Goal: Information Seeking & Learning: Learn about a topic

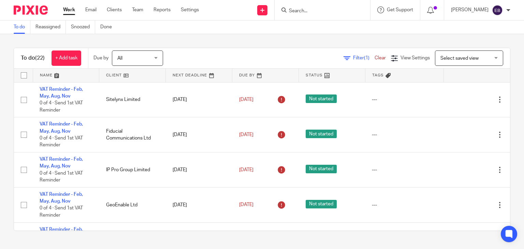
click at [316, 9] on input "Search" at bounding box center [318, 11] width 61 height 6
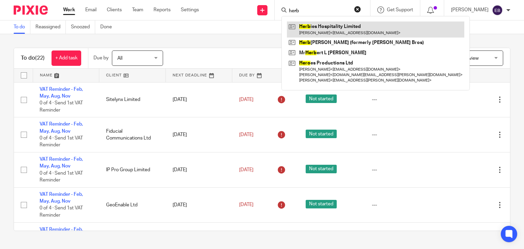
type input "herb"
click at [333, 28] on link at bounding box center [375, 29] width 177 height 16
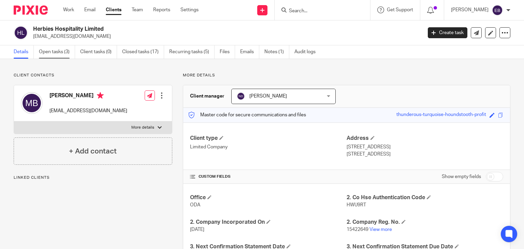
click at [50, 47] on link "Open tasks (3)" at bounding box center [57, 51] width 36 height 13
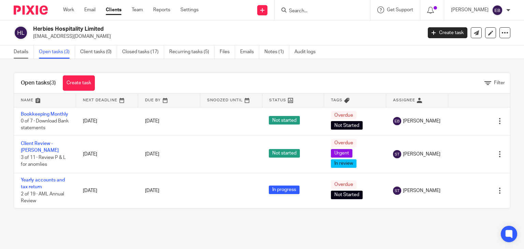
click at [20, 54] on link "Details" at bounding box center [24, 51] width 20 height 13
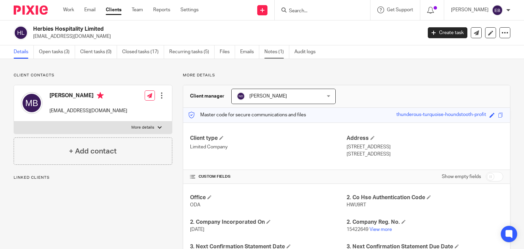
click at [277, 53] on link "Notes (1)" at bounding box center [276, 51] width 25 height 13
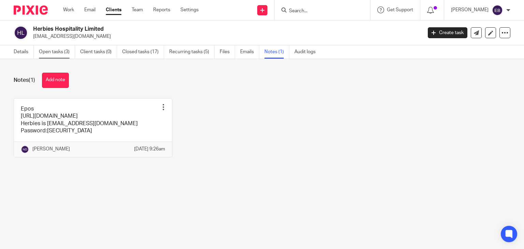
click at [42, 54] on link "Open tasks (3)" at bounding box center [57, 51] width 36 height 13
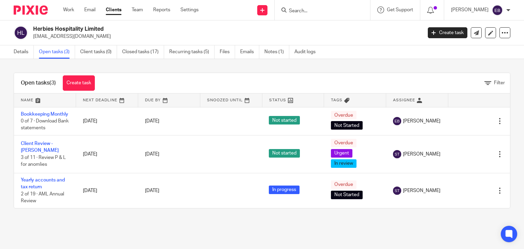
click at [250, 55] on link "Emails" at bounding box center [249, 51] width 19 height 13
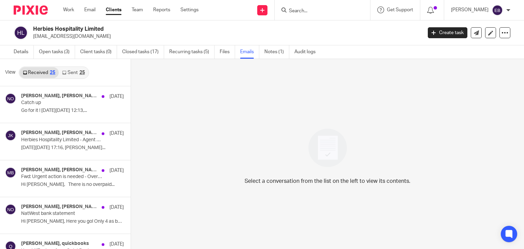
click at [71, 69] on link "Sent 25" at bounding box center [73, 72] width 29 height 11
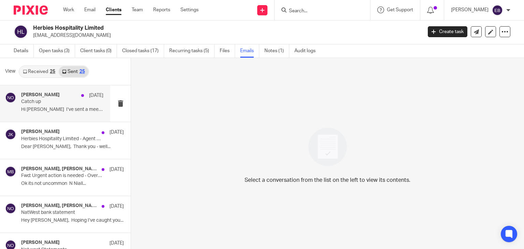
click at [41, 104] on p "Catch up" at bounding box center [54, 102] width 66 height 6
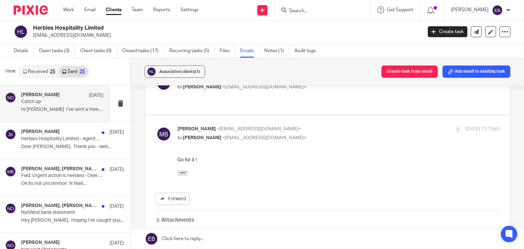
scroll to position [102, 0]
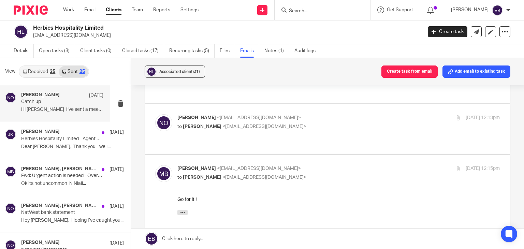
click at [317, 155] on label at bounding box center [327, 231] width 365 height 152
click at [155, 165] on input "checkbox" at bounding box center [155, 165] width 0 height 0
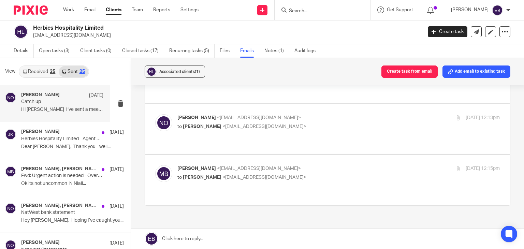
click at [37, 71] on link "Received 25" at bounding box center [38, 71] width 39 height 11
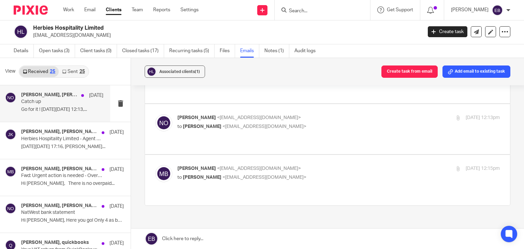
click at [38, 103] on p "Catch up" at bounding box center [54, 102] width 66 height 6
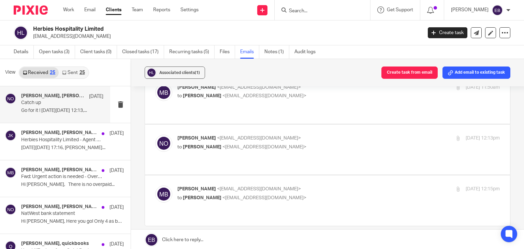
scroll to position [109, 0]
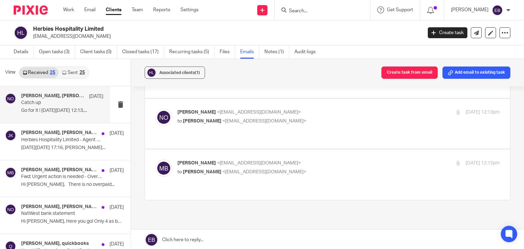
click at [306, 160] on div "Mikey Betts <mikeysbetts@gmail.com> to Niall O'Driscoll <niall@odaccountants.co…" at bounding box center [284, 168] width 215 height 16
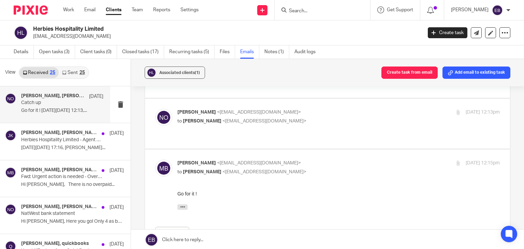
scroll to position [0, 0]
click at [308, 160] on p "[PERSON_NAME] <[EMAIL_ADDRESS][DOMAIN_NAME]>" at bounding box center [284, 163] width 215 height 7
checkbox input "false"
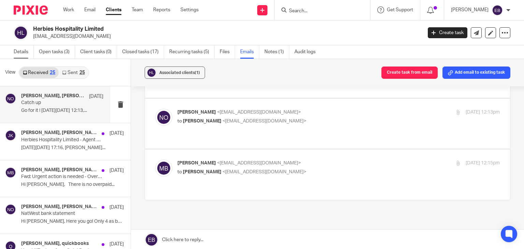
click at [24, 55] on link "Details" at bounding box center [24, 51] width 20 height 13
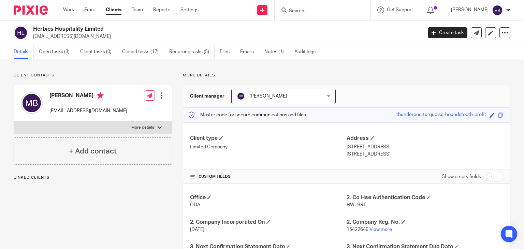
click at [60, 54] on link "Open tasks (3)" at bounding box center [57, 51] width 36 height 13
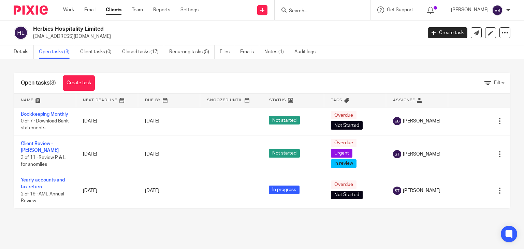
drag, startPoint x: 25, startPoint y: 50, endPoint x: 186, endPoint y: 71, distance: 162.0
click at [25, 51] on link "Details" at bounding box center [24, 51] width 20 height 13
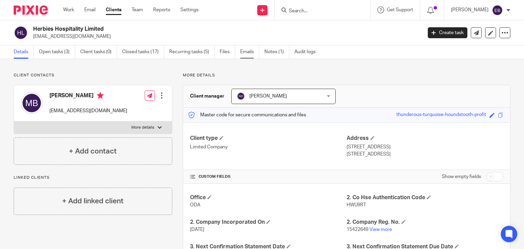
click at [245, 52] on link "Emails" at bounding box center [249, 51] width 19 height 13
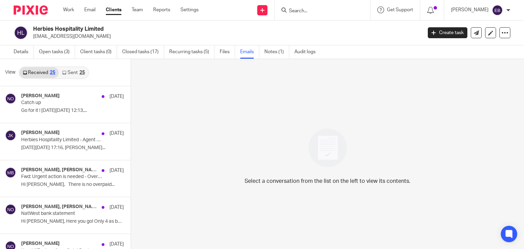
click at [75, 73] on link "Sent 25" at bounding box center [73, 72] width 29 height 11
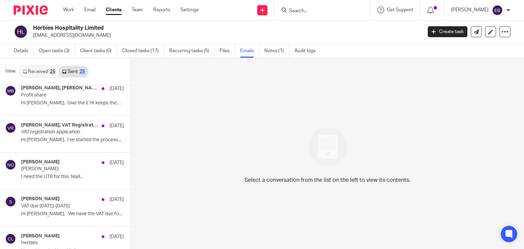
scroll to position [341, 0]
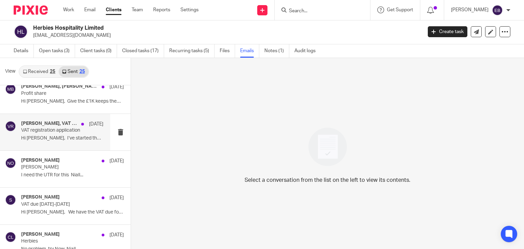
click at [56, 131] on p "VAT registration application" at bounding box center [54, 131] width 66 height 6
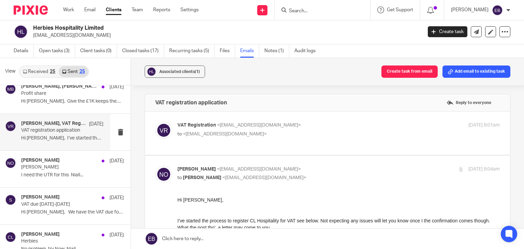
scroll to position [0, 0]
click at [309, 129] on div "VAT Registration <noreply@tax.service.gov.uk> to <niall@odaccountants.co.uk>" at bounding box center [284, 130] width 215 height 16
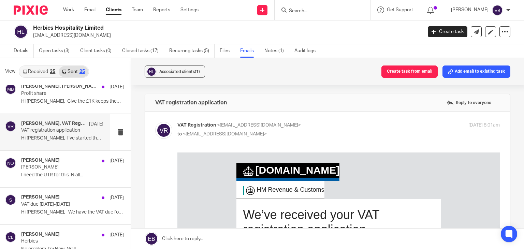
click at [288, 123] on p "VAT Registration <noreply@tax.service.gov.uk>" at bounding box center [284, 125] width 215 height 7
checkbox input "false"
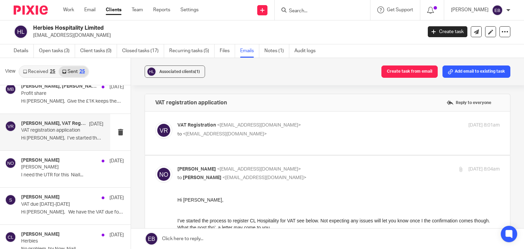
scroll to position [34, 0]
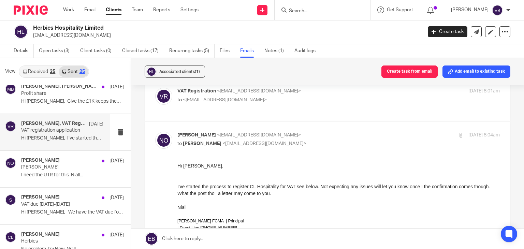
click at [307, 140] on p "to Mikey Betts <mikeysbetts@gmail.com>" at bounding box center [284, 143] width 215 height 7
checkbox input "false"
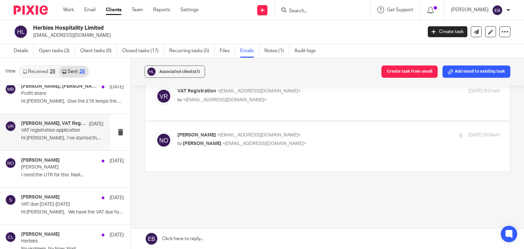
scroll to position [33, 0]
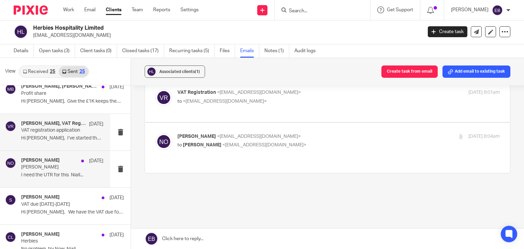
click at [57, 165] on p "[PERSON_NAME]" at bounding box center [54, 167] width 66 height 6
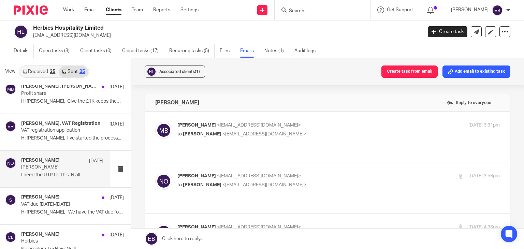
scroll to position [0, 0]
click at [304, 125] on p "[PERSON_NAME] <[EMAIL_ADDRESS][DOMAIN_NAME]>" at bounding box center [284, 125] width 215 height 7
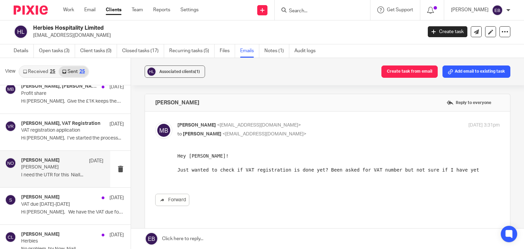
click at [304, 125] on p "[PERSON_NAME] <[EMAIL_ADDRESS][DOMAIN_NAME]>" at bounding box center [284, 125] width 215 height 7
checkbox input "false"
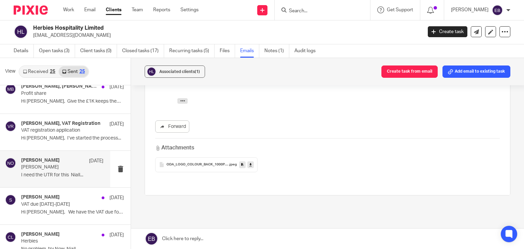
scroll to position [68, 0]
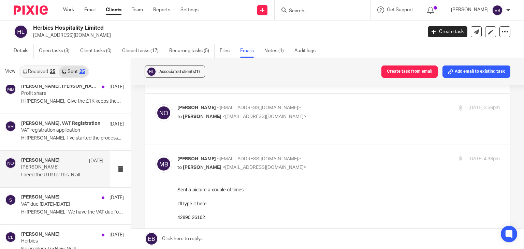
click at [313, 156] on p "[PERSON_NAME] <[EMAIL_ADDRESS][DOMAIN_NAME]>" at bounding box center [284, 159] width 215 height 7
checkbox input "false"
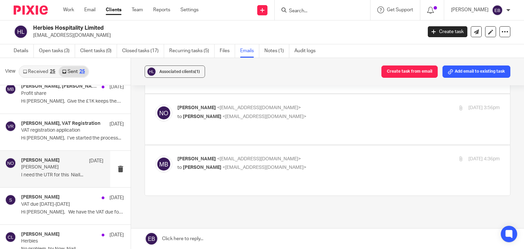
click at [302, 104] on div "Niall O'Driscoll <niall@odaccountants.co.uk> to Mikey Betts <mikeysbetts@gmail.…" at bounding box center [284, 112] width 215 height 16
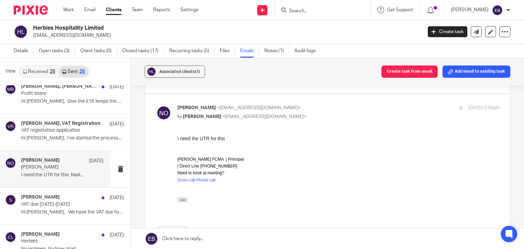
scroll to position [0, 0]
click at [302, 104] on div "Niall O'Driscoll <niall@odaccountants.co.uk> to Mikey Betts <mikeysbetts@gmail.…" at bounding box center [284, 112] width 215 height 16
checkbox input "false"
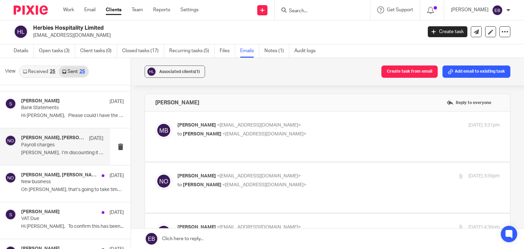
scroll to position [512, 0]
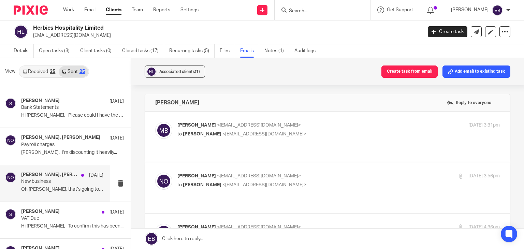
click at [62, 179] on p "New business" at bounding box center [54, 182] width 66 height 6
click at [346, 120] on label at bounding box center [327, 137] width 365 height 50
click at [155, 121] on input "checkbox" at bounding box center [155, 121] width 0 height 0
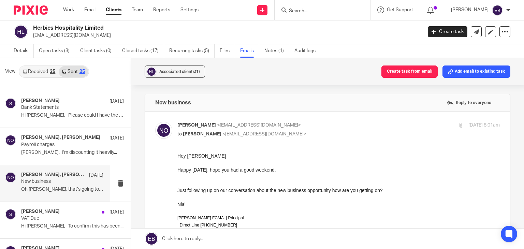
click at [342, 122] on p "Niall O'Driscoll <niall@odaccountants.co.uk>" at bounding box center [284, 125] width 215 height 7
checkbox input "false"
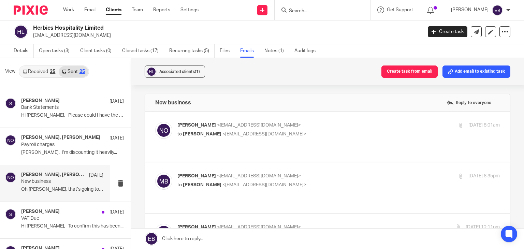
click at [324, 181] on p "to Niall O'Driscoll <niall@odaccountants.co.uk>" at bounding box center [284, 184] width 215 height 7
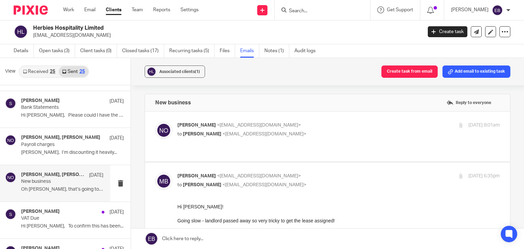
click at [323, 162] on label at bounding box center [327, 251] width 365 height 179
click at [155, 172] on input "checkbox" at bounding box center [155, 172] width 0 height 0
checkbox input "false"
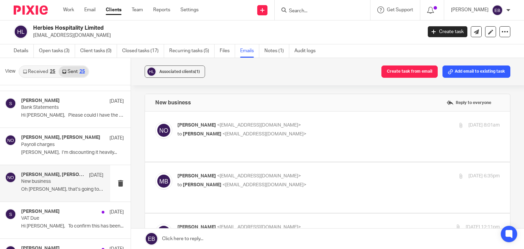
click at [339, 224] on p "Niall O'Driscoll <niall@odaccountants.co.uk>" at bounding box center [284, 227] width 215 height 7
checkbox input "false"
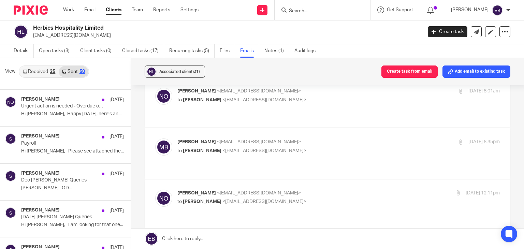
scroll to position [921, 0]
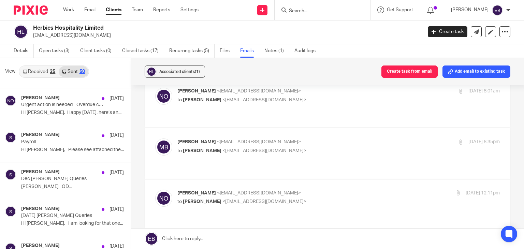
click at [50, 75] on link "Received 25" at bounding box center [38, 71] width 39 height 11
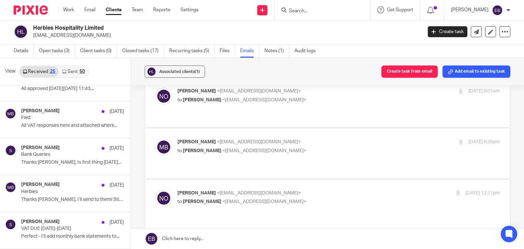
scroll to position [0, 0]
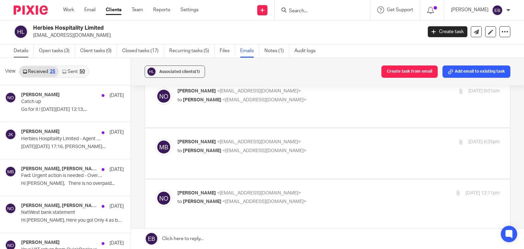
click at [22, 47] on link "Details" at bounding box center [24, 50] width 20 height 13
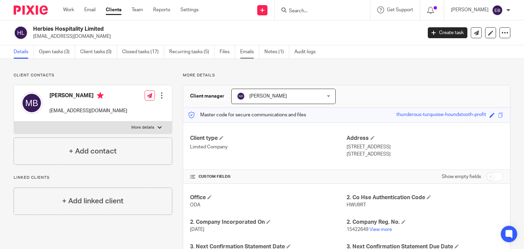
click at [246, 52] on link "Emails" at bounding box center [249, 51] width 19 height 13
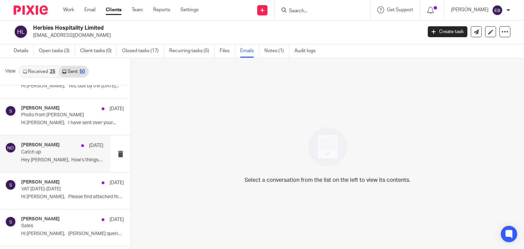
scroll to position [1276, 0]
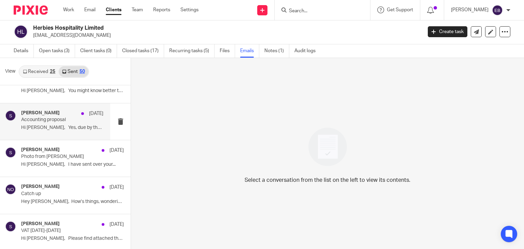
click at [47, 110] on div "[PERSON_NAME] [DATE]" at bounding box center [62, 113] width 82 height 7
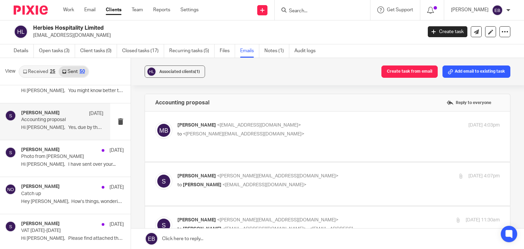
scroll to position [0, 0]
click at [281, 117] on label at bounding box center [327, 137] width 365 height 50
click at [155, 121] on input "checkbox" at bounding box center [155, 121] width 0 height 0
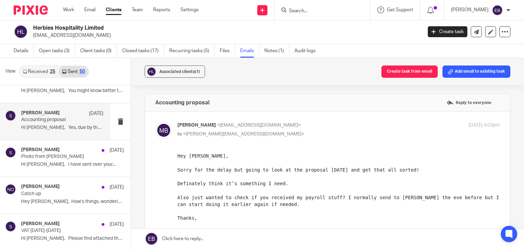
click at [305, 122] on p "[PERSON_NAME] <[EMAIL_ADDRESS][DOMAIN_NAME]>" at bounding box center [284, 125] width 215 height 7
checkbox input "false"
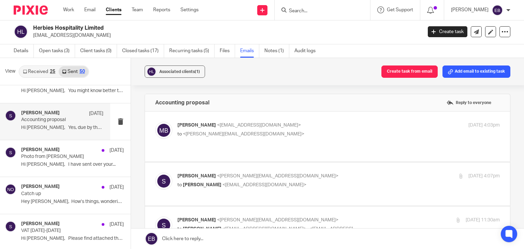
click at [338, 173] on p "[PERSON_NAME] <[PERSON_NAME][EMAIL_ADDRESS][DOMAIN_NAME]>" at bounding box center [284, 176] width 215 height 7
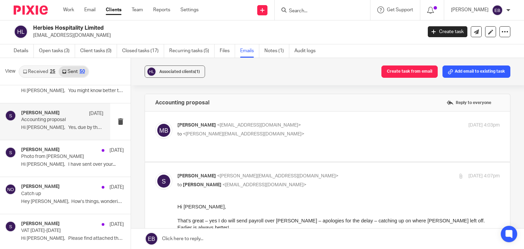
click at [332, 173] on p "[PERSON_NAME] <[PERSON_NAME][EMAIL_ADDRESS][DOMAIN_NAME]>" at bounding box center [284, 176] width 215 height 7
checkbox input "false"
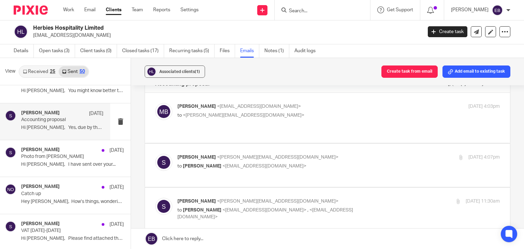
scroll to position [68, 0]
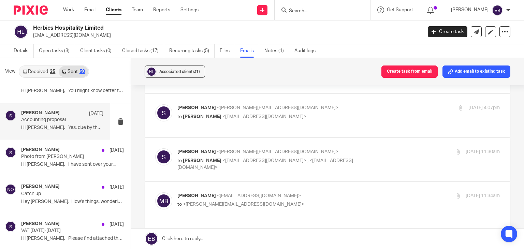
click at [331, 138] on label at bounding box center [327, 159] width 365 height 43
click at [155, 148] on input "checkbox" at bounding box center [155, 148] width 0 height 0
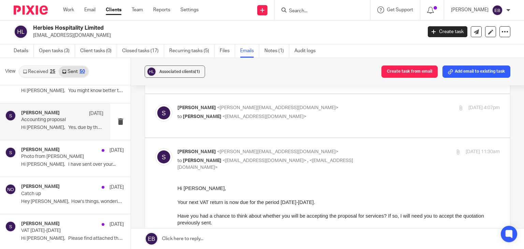
click at [357, 148] on p "[PERSON_NAME] <[PERSON_NAME][EMAIL_ADDRESS][DOMAIN_NAME]>" at bounding box center [284, 151] width 215 height 7
checkbox input "false"
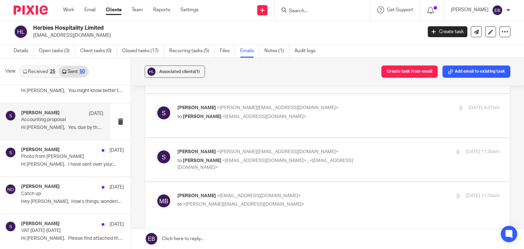
click at [344, 192] on p "[PERSON_NAME] <[EMAIL_ADDRESS][DOMAIN_NAME]>" at bounding box center [284, 195] width 215 height 7
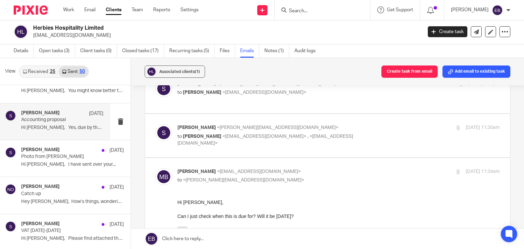
scroll to position [136, 0]
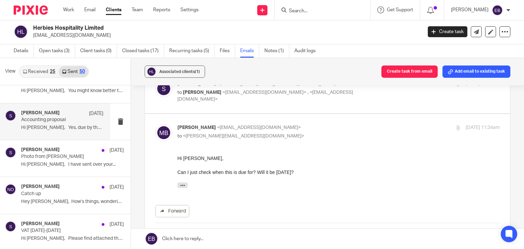
click at [301, 124] on p "[PERSON_NAME] <[EMAIL_ADDRESS][DOMAIN_NAME]>" at bounding box center [284, 127] width 215 height 7
checkbox input "false"
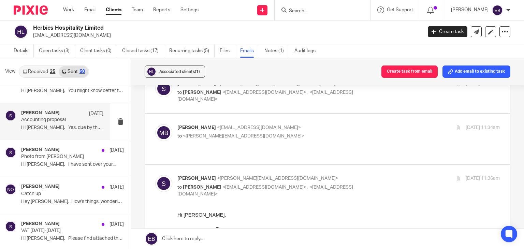
click at [372, 184] on p "to [PERSON_NAME] <[EMAIL_ADDRESS][DOMAIN_NAME]> , <[EMAIL_ADDRESS][DOMAIN_NAME]>" at bounding box center [284, 191] width 215 height 14
checkbox input "false"
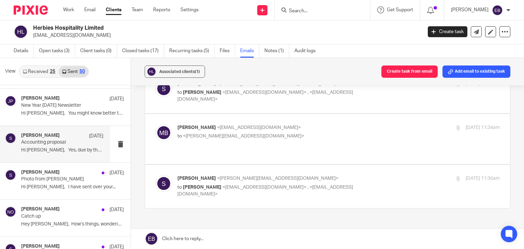
scroll to position [1242, 0]
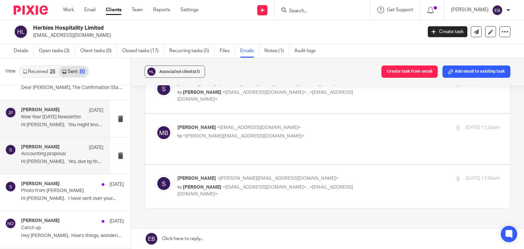
click at [48, 118] on div "[PERSON_NAME] [DATE] New Year [DATE] Newsletter Hi [PERSON_NAME], You might kno…" at bounding box center [62, 118] width 82 height 23
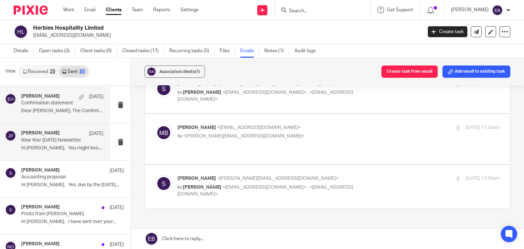
scroll to position [1208, 0]
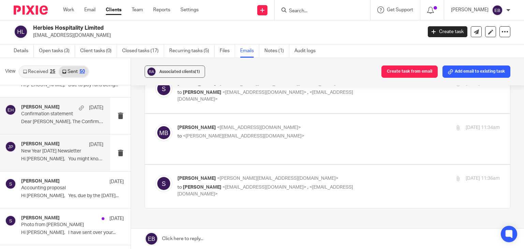
click at [52, 122] on div "[PERSON_NAME] [DATE] Confirmation statement Dear [PERSON_NAME], The Confirmatio…" at bounding box center [62, 115] width 82 height 23
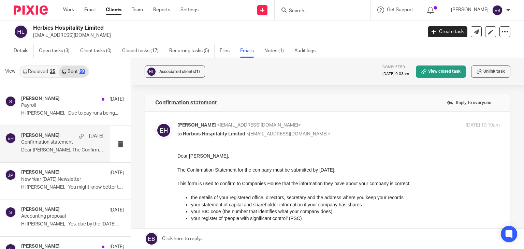
scroll to position [1174, 0]
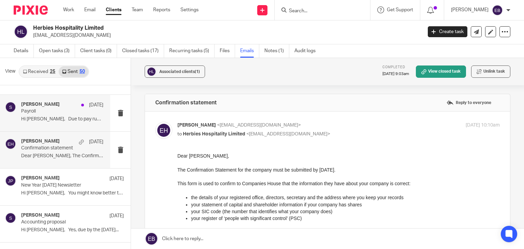
click at [57, 121] on div "[PERSON_NAME] [DATE][PERSON_NAME] Hi [PERSON_NAME], Due to pay runs being..." at bounding box center [62, 113] width 82 height 23
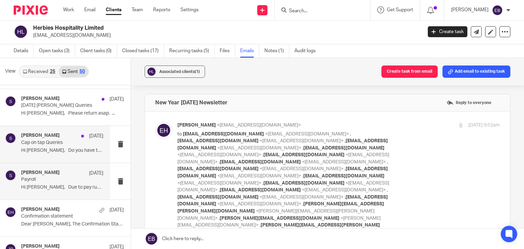
scroll to position [0, 0]
click at [67, 148] on p "Hi [PERSON_NAME], Do you have the receipts for..." at bounding box center [62, 151] width 82 height 6
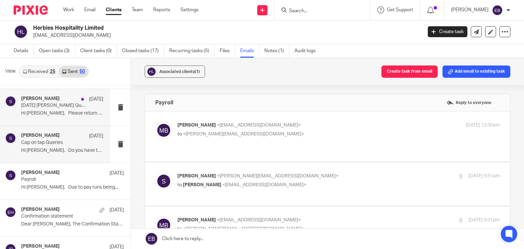
click at [50, 111] on p "Hi [PERSON_NAME], Please return asap. ..." at bounding box center [62, 114] width 82 height 6
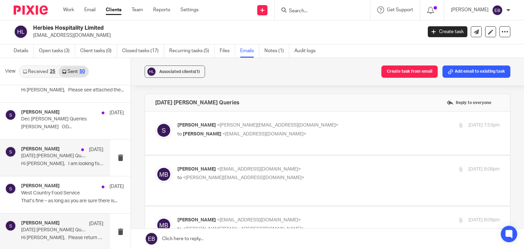
scroll to position [969, 0]
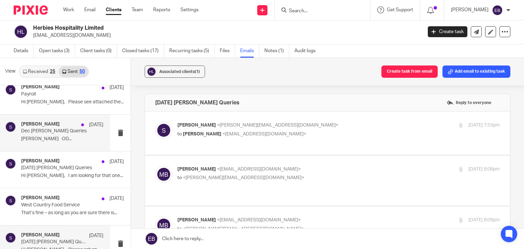
click at [59, 129] on p "Dec [PERSON_NAME] Queries" at bounding box center [54, 131] width 66 height 6
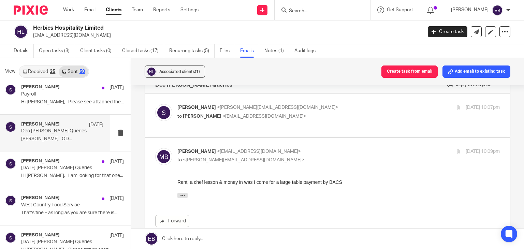
scroll to position [34, 0]
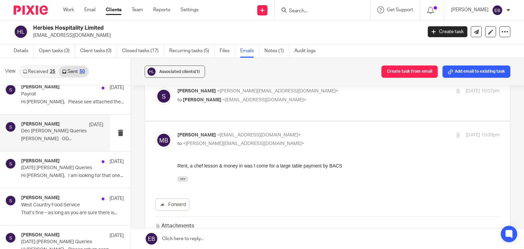
click at [334, 132] on p "[PERSON_NAME] <[EMAIL_ADDRESS][DOMAIN_NAME]>" at bounding box center [284, 135] width 215 height 7
checkbox input "false"
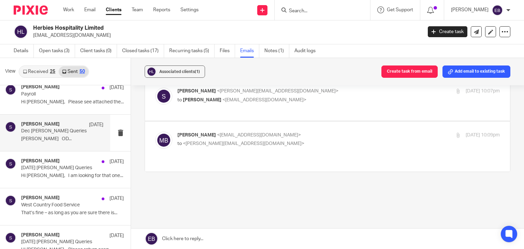
scroll to position [27, 0]
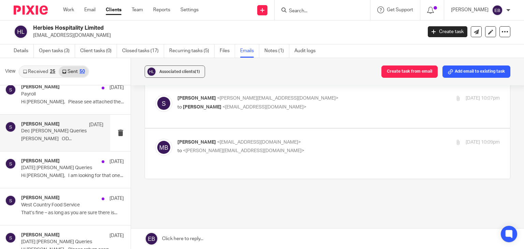
click at [231, 193] on div "Dec [PERSON_NAME] Queries Reply to everyone [PERSON_NAME] <[PERSON_NAME][EMAIL_…" at bounding box center [328, 147] width 366 height 160
